Goal: Obtain resource: Download file/media

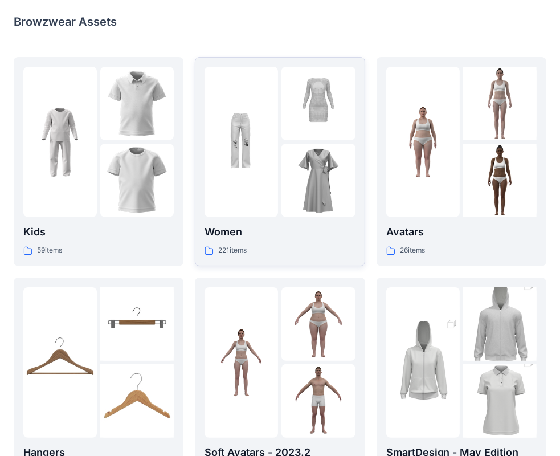
click at [338, 178] on img at bounding box center [318, 181] width 74 height 74
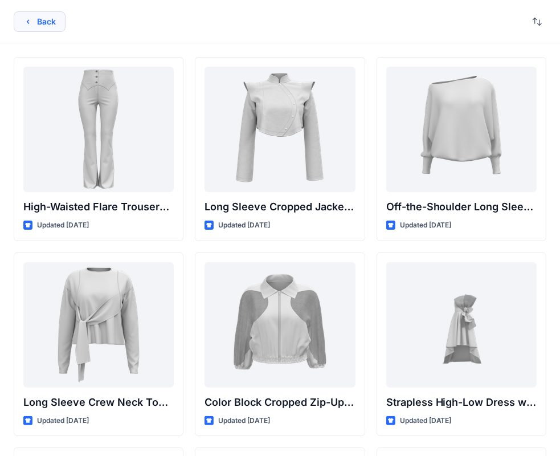
click at [62, 30] on button "Back" at bounding box center [40, 21] width 52 height 21
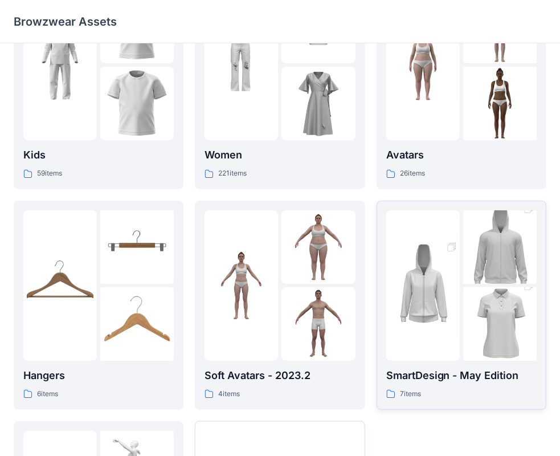
scroll to position [114, 0]
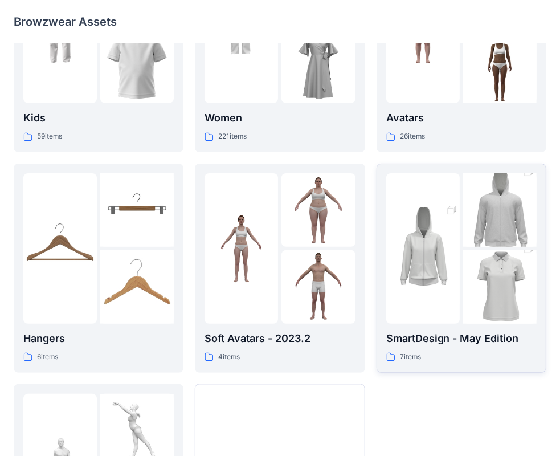
click at [492, 311] on img at bounding box center [500, 287] width 74 height 111
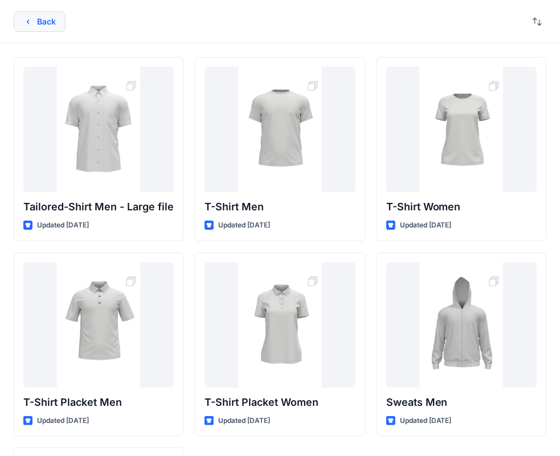
click at [35, 23] on button "Back" at bounding box center [40, 21] width 52 height 21
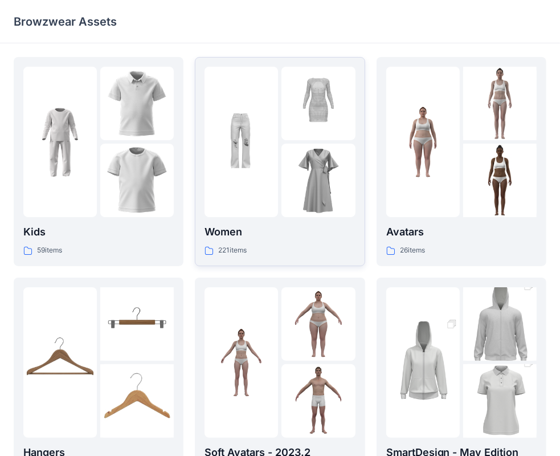
click at [253, 164] on img at bounding box center [242, 142] width 74 height 74
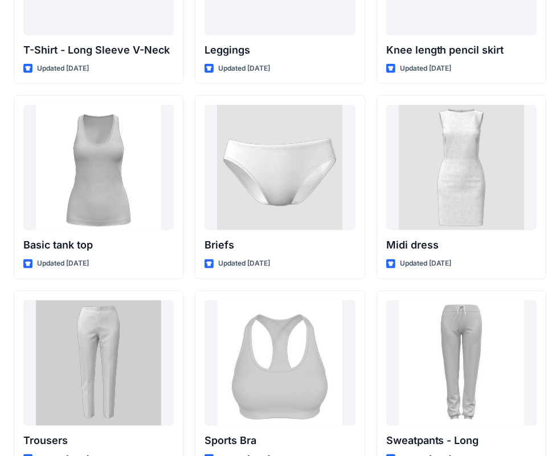
scroll to position [9361, 0]
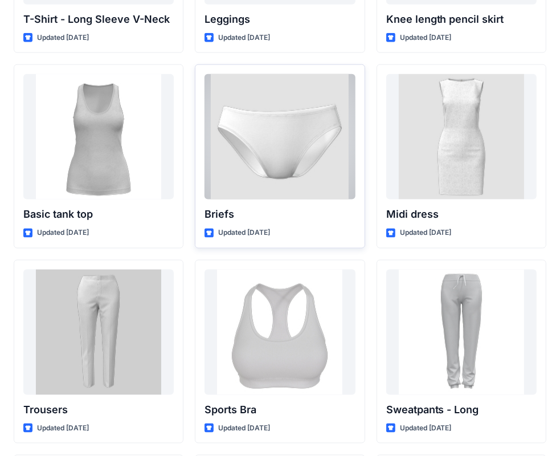
click at [297, 166] on div at bounding box center [280, 136] width 150 height 125
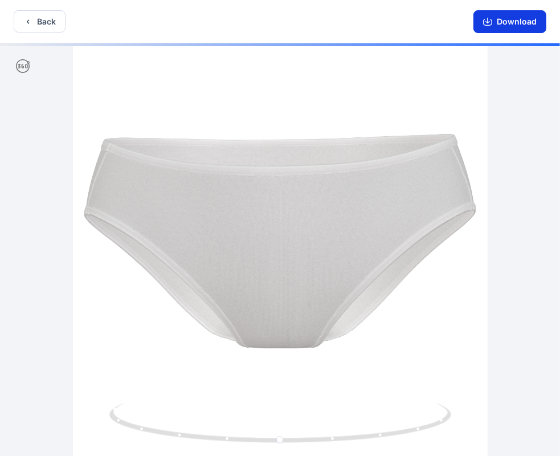
click at [499, 23] on button "Download" at bounding box center [509, 21] width 73 height 23
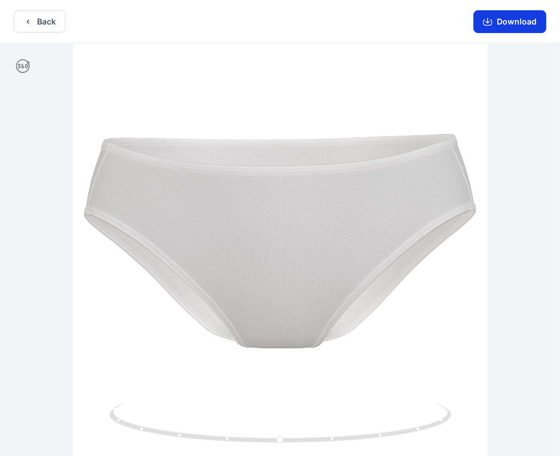
click at [488, 21] on icon "button" at bounding box center [487, 21] width 9 height 9
click at [495, 21] on button "Download" at bounding box center [509, 21] width 73 height 23
click at [485, 22] on icon "button" at bounding box center [487, 21] width 9 height 9
click at [391, 116] on div at bounding box center [280, 250] width 560 height 415
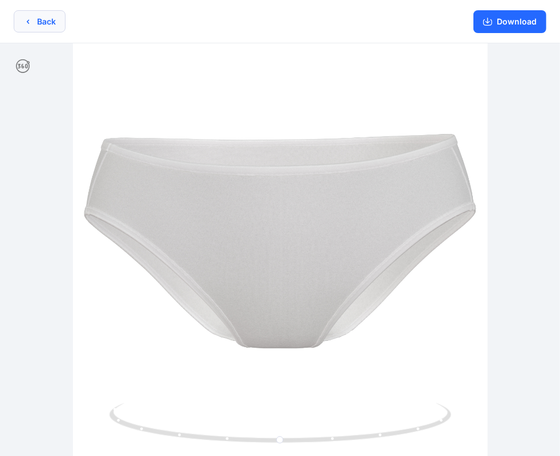
click at [44, 10] on button "Back" at bounding box center [40, 21] width 52 height 22
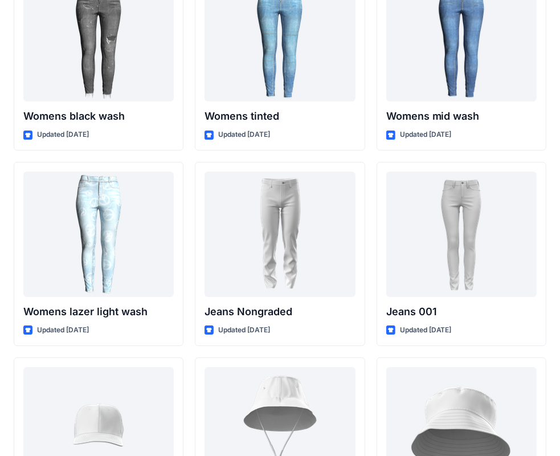
scroll to position [8755, 0]
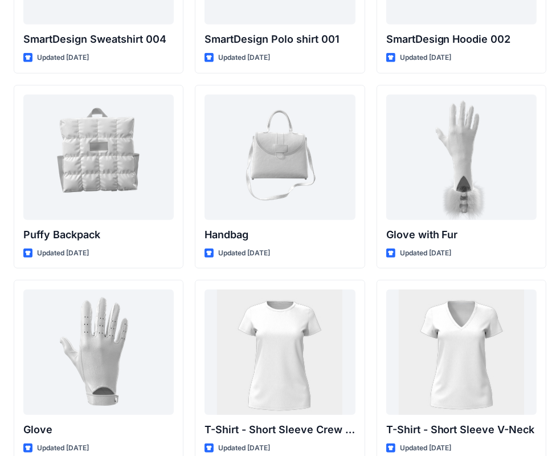
drag, startPoint x: 558, startPoint y: 395, endPoint x: 558, endPoint y: 402, distance: 7.4
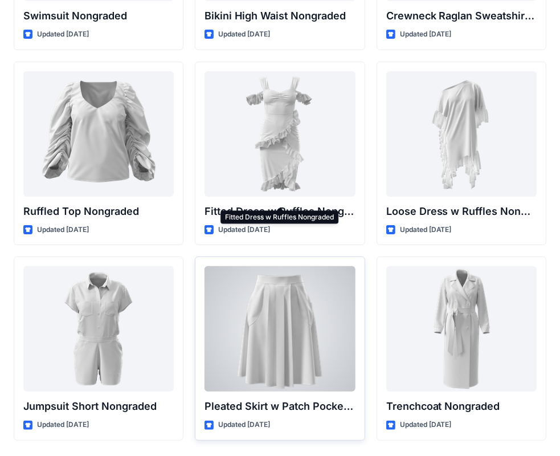
scroll to position [11341, 0]
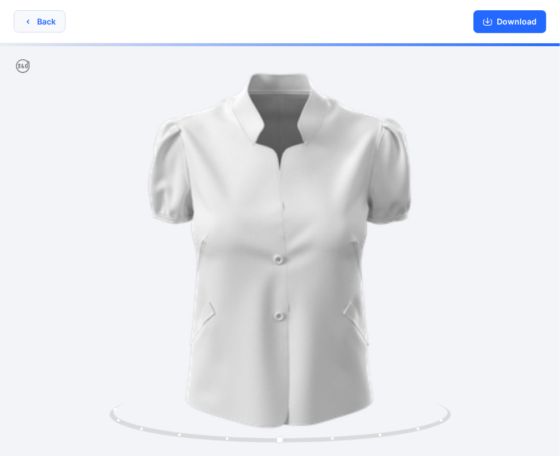
click at [24, 20] on icon "button" at bounding box center [27, 21] width 9 height 9
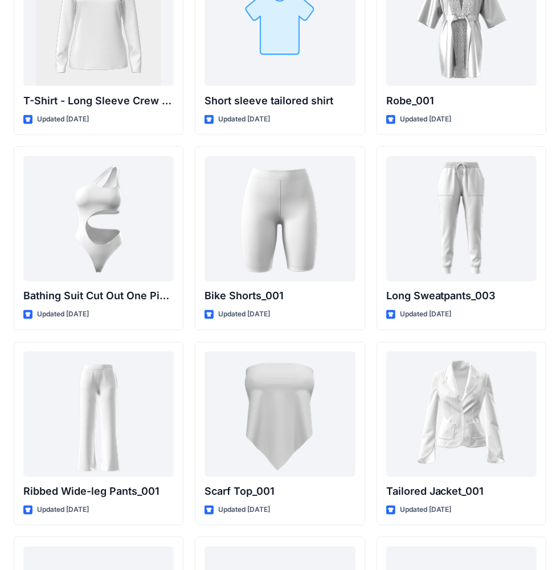
scroll to position [12406, 0]
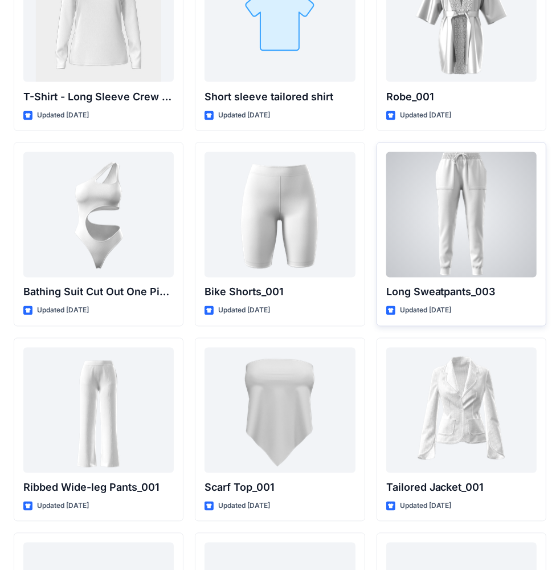
click at [526, 306] on div "Long Sweatpants_003 Updated [DATE]" at bounding box center [462, 234] width 170 height 184
